Goal: Information Seeking & Learning: Learn about a topic

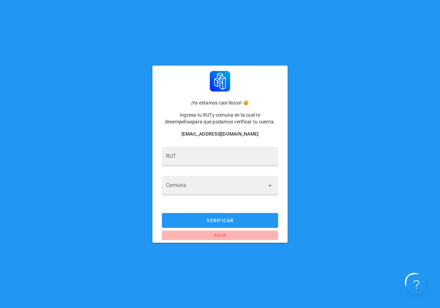
click at [216, 234] on span "salir" at bounding box center [220, 235] width 108 height 5
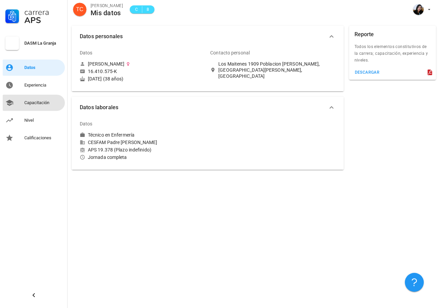
click at [37, 101] on div "Capacitación" at bounding box center [43, 102] width 38 height 5
